Goal: Transaction & Acquisition: Purchase product/service

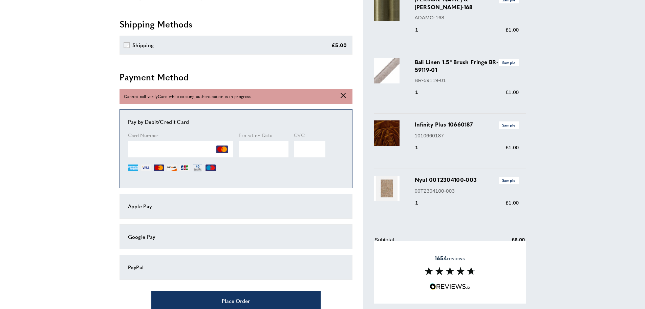
scroll to position [113, 0]
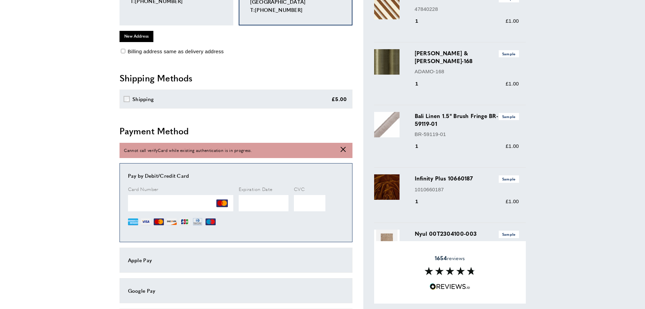
click at [36, 185] on main "Checkout View Summary summary-trigger £11.00 warning Certain items cannot be de…" at bounding box center [322, 181] width 645 height 561
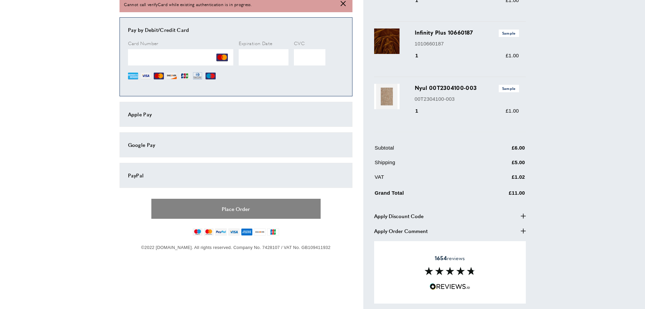
click at [208, 205] on button "Place Order" at bounding box center [235, 209] width 169 height 20
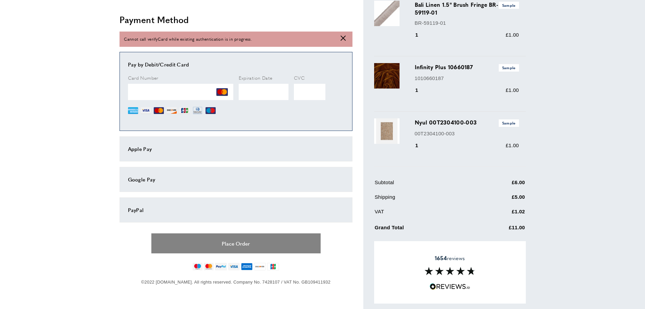
scroll to position [136, 0]
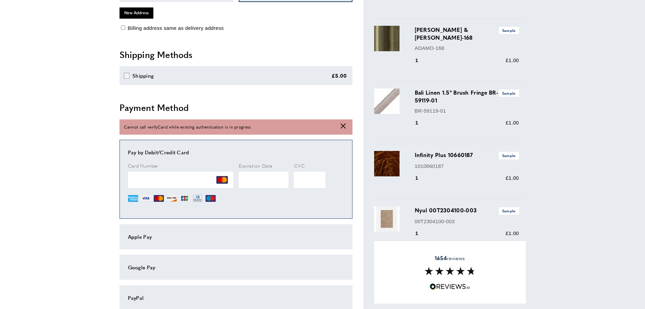
click at [345, 123] on icon "cross" at bounding box center [343, 125] width 5 height 5
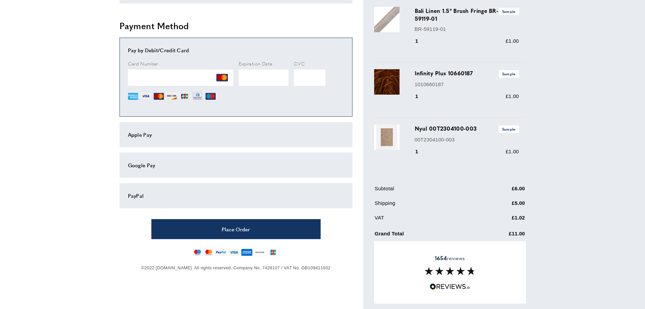
scroll to position [202, 0]
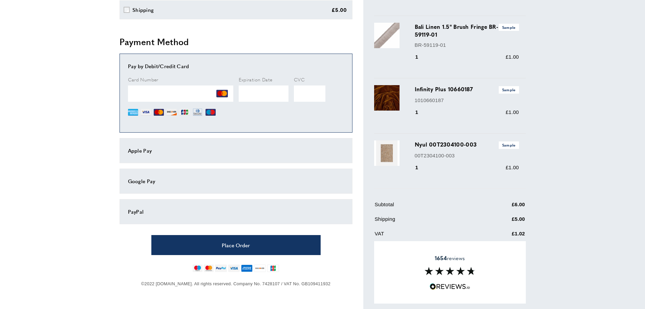
click at [70, 116] on main "Checkout View Summary summary-trigger £11.00 warning Certain items cannot be de…" at bounding box center [322, 92] width 645 height 561
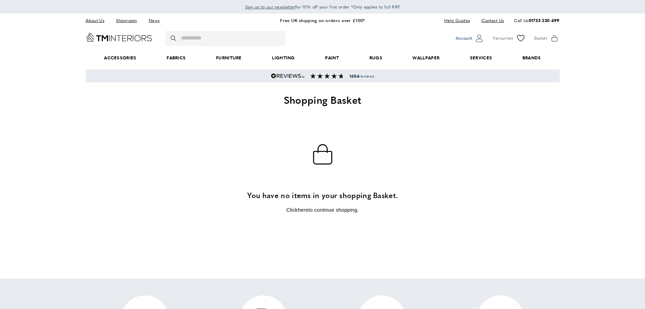
click at [468, 35] on span "Account" at bounding box center [464, 38] width 16 height 7
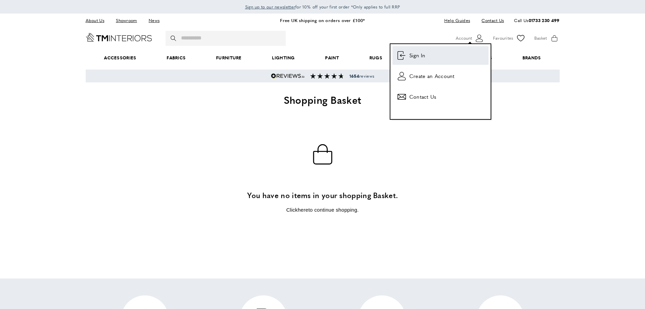
click at [430, 56] on link "login Sign In" at bounding box center [441, 55] width 96 height 19
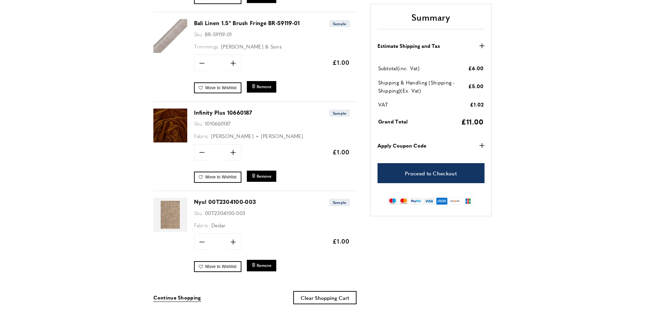
scroll to position [395, 0]
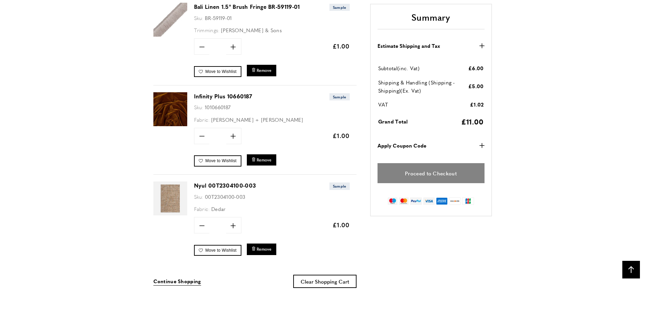
click at [436, 172] on link "Proceed to Checkout" at bounding box center [431, 173] width 107 height 20
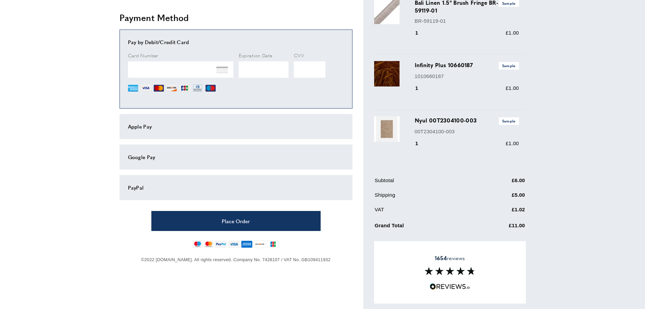
scroll to position [169, 0]
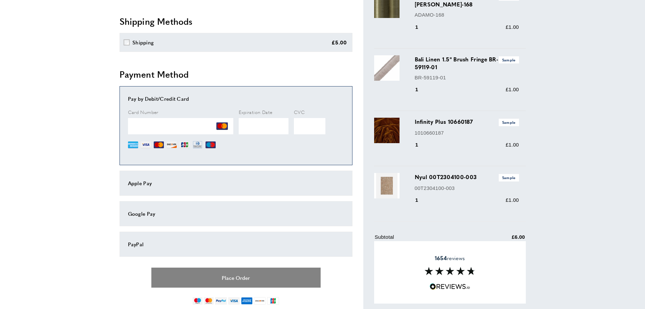
click at [252, 281] on button "Place Order" at bounding box center [235, 277] width 169 height 20
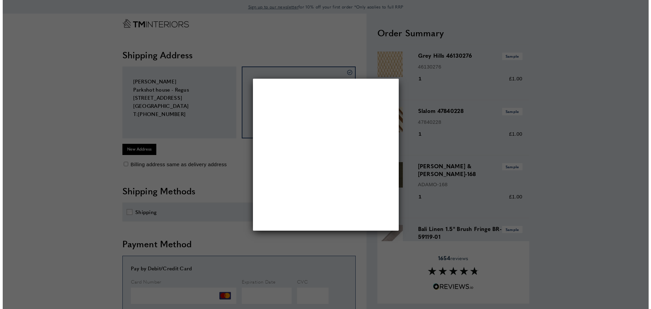
scroll to position [0, 0]
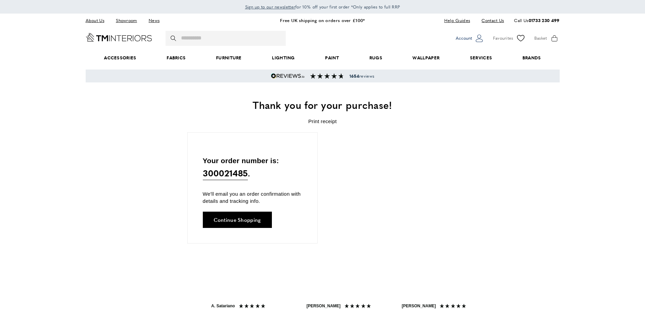
click at [470, 37] on span "Account" at bounding box center [464, 38] width 16 height 7
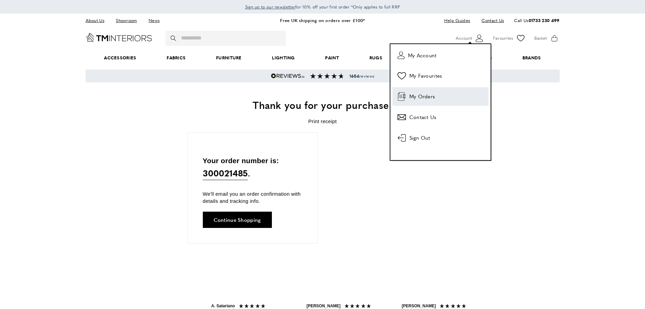
click at [422, 93] on span "My Orders" at bounding box center [423, 96] width 26 height 8
